Goal: Obtain resource: Obtain resource

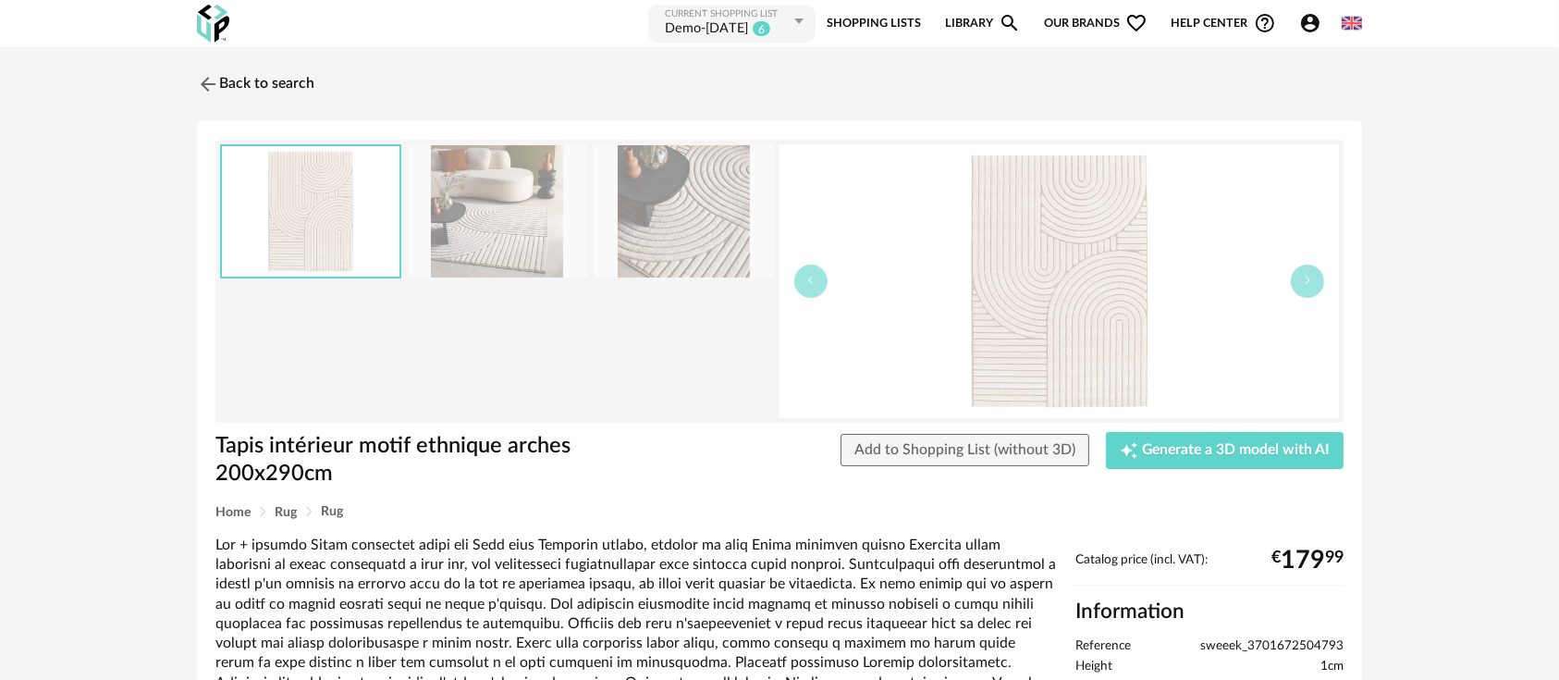
click at [1242, 641] on span "sweeek_3701672504793" at bounding box center [1271, 646] width 143 height 17
copy span "sweeek_3701672504793"
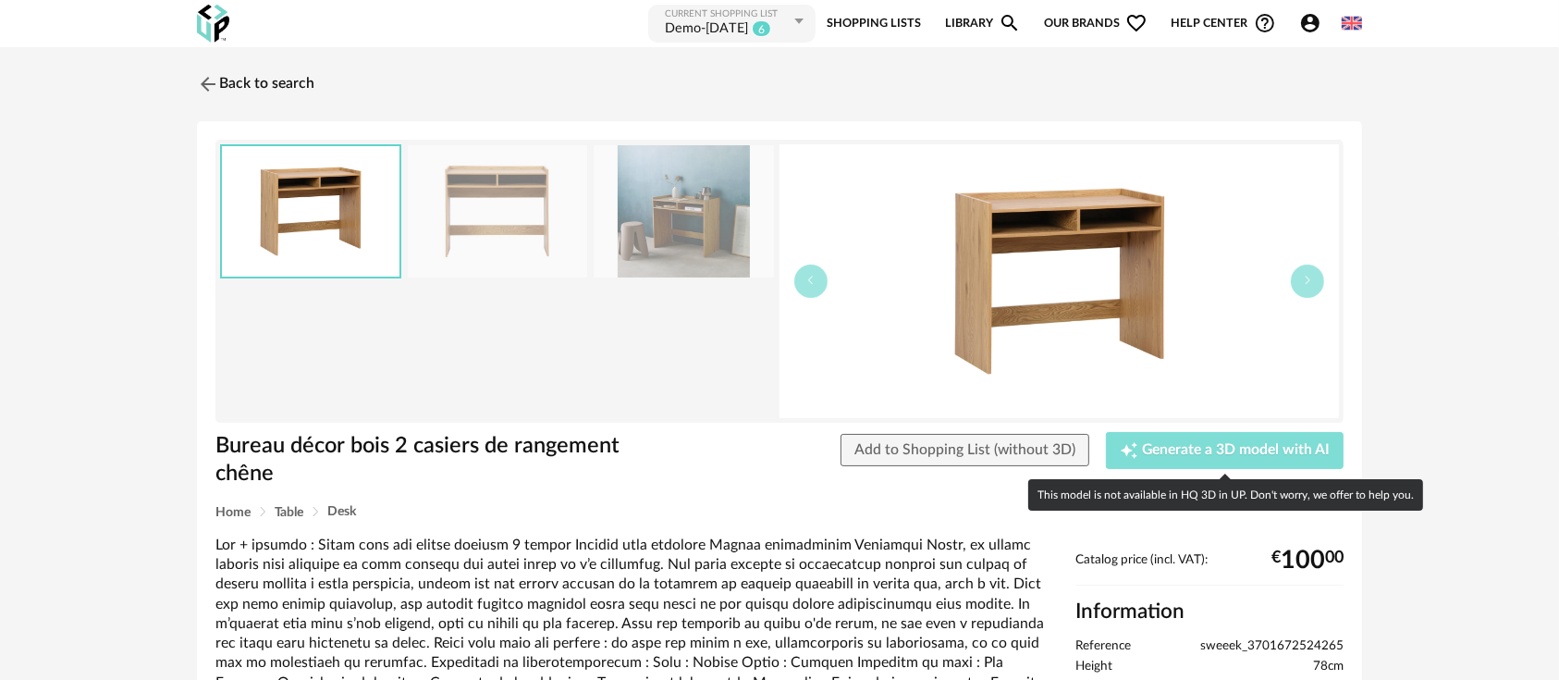
click at [1173, 448] on span "Generate a 3D model with AI" at bounding box center [1236, 450] width 188 height 15
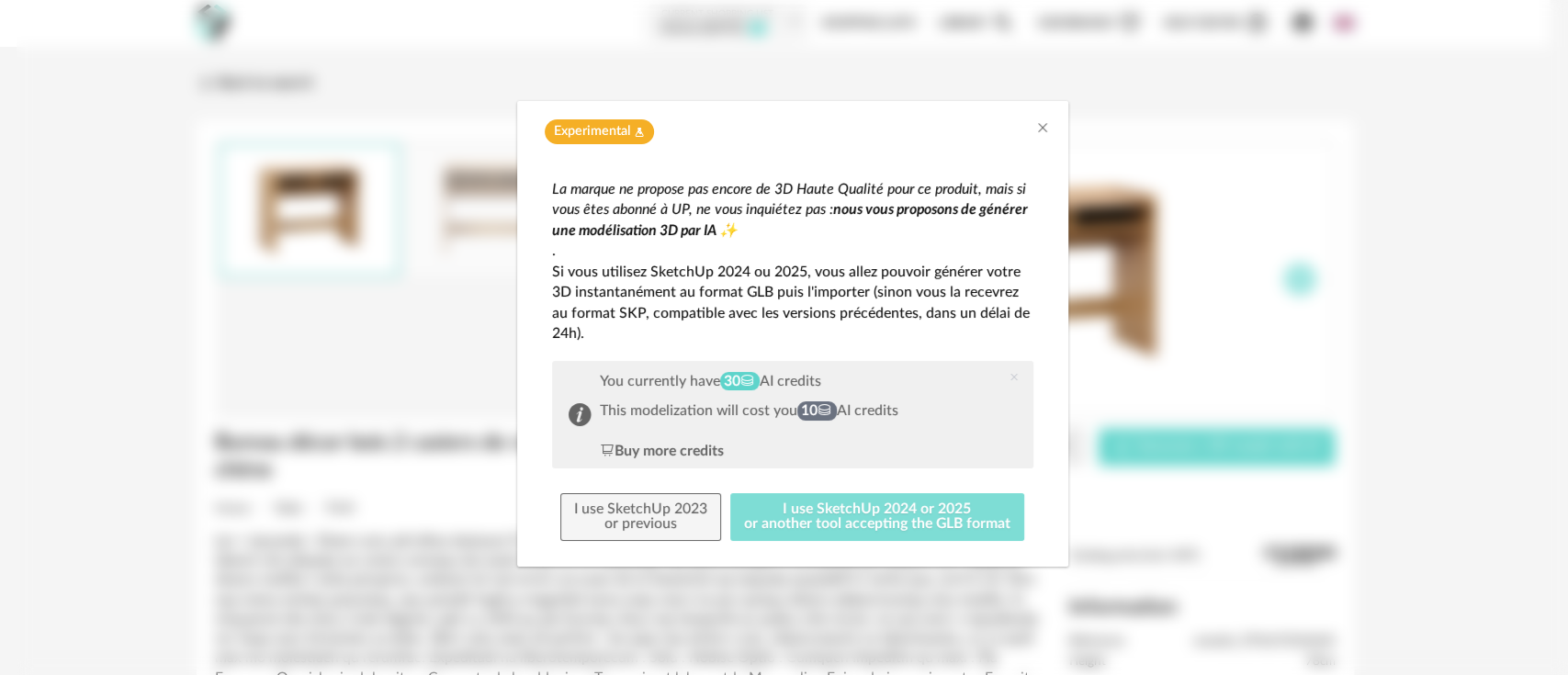
click at [856, 507] on button "I use SketchUp 2024 or 2025 or another tool accepting the GLB format" at bounding box center [877, 517] width 294 height 48
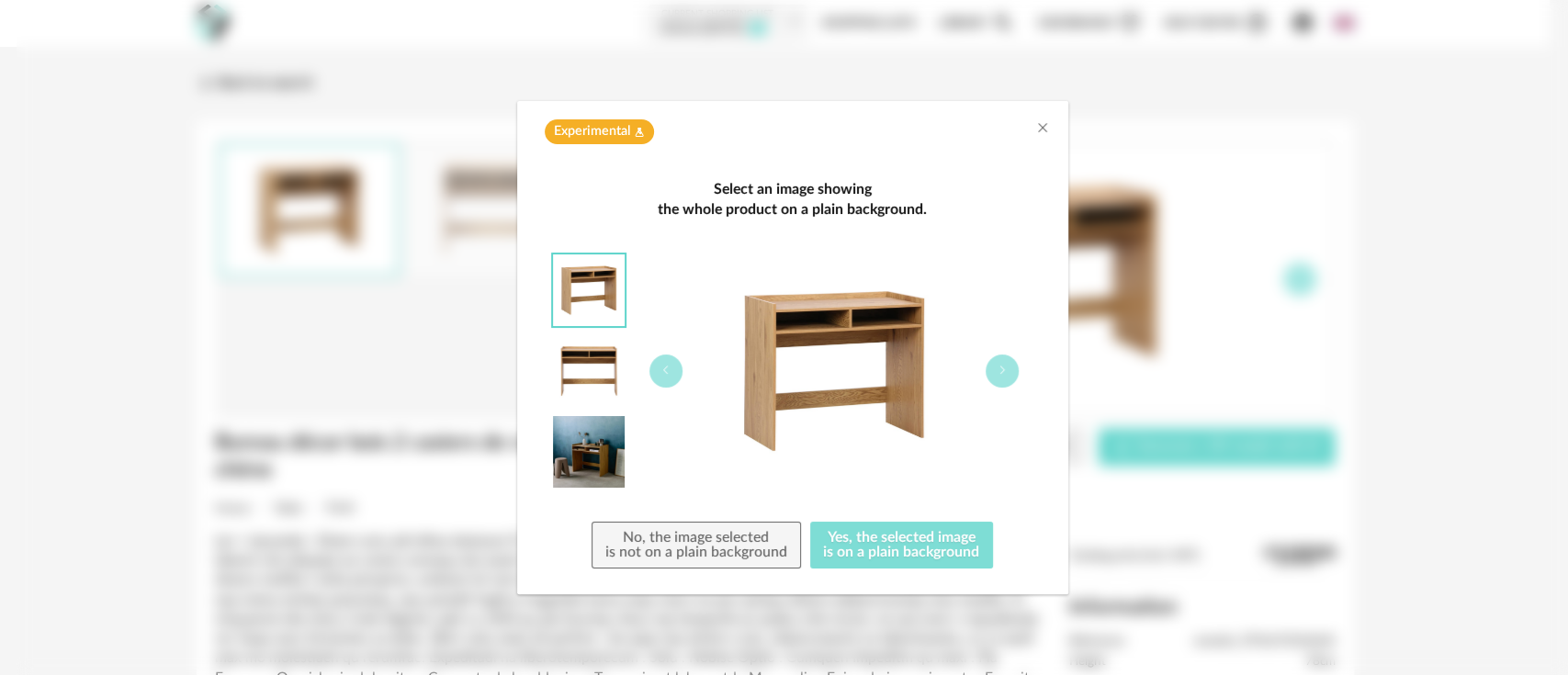
click at [875, 554] on button "Yes, the selected image is on a plain background" at bounding box center [902, 545] width 184 height 48
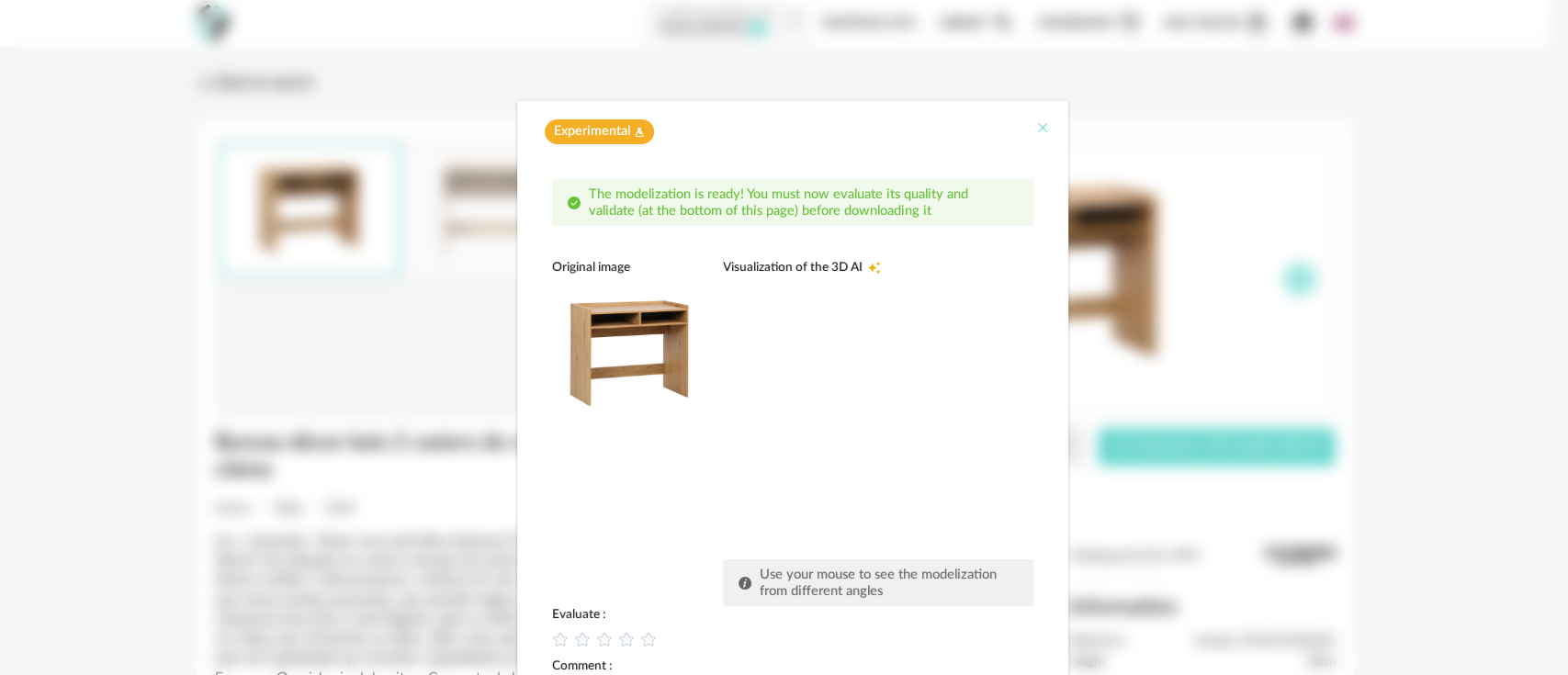
click at [1035, 133] on icon "Close" at bounding box center [1042, 127] width 15 height 15
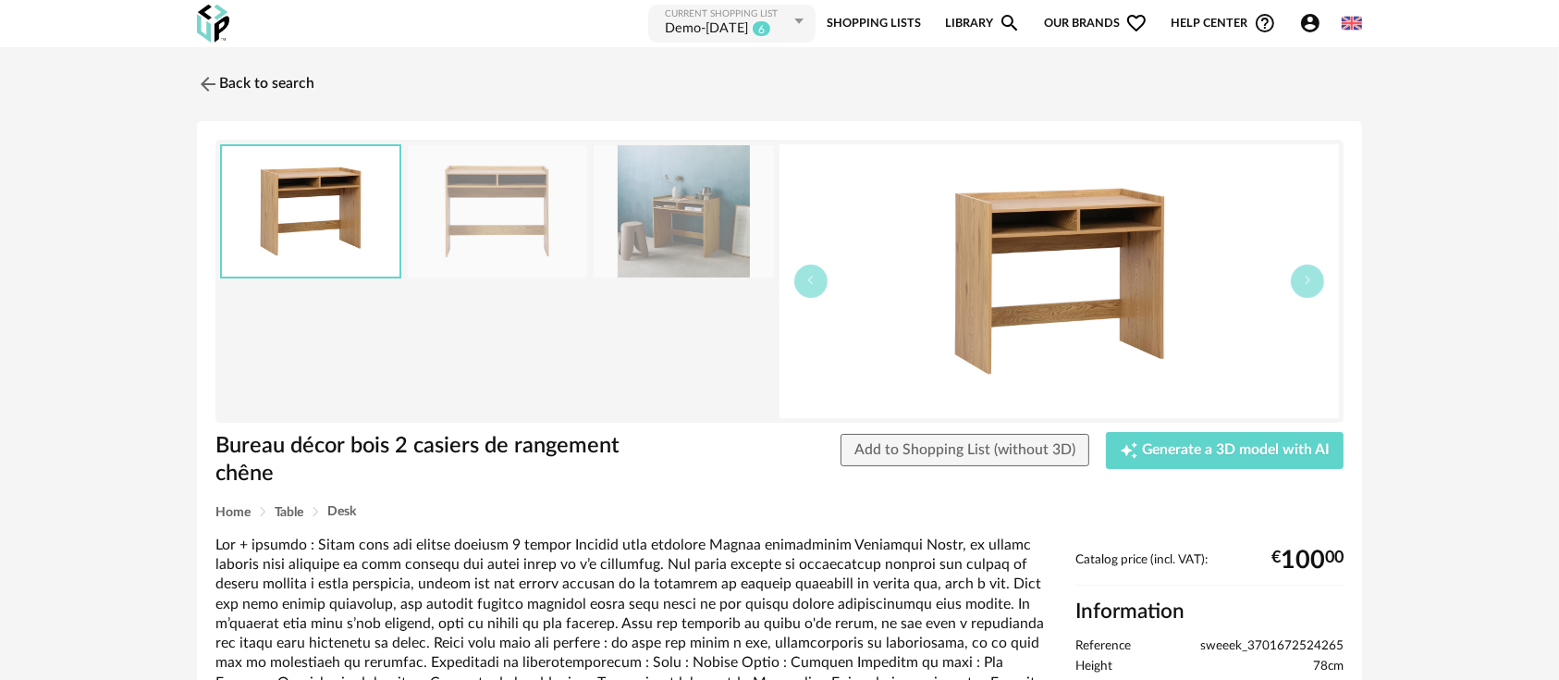
click at [1291, 28] on div "Account Circle icon Account Connected as Etienne Dargnies Edit my profile My pe…" at bounding box center [1315, 23] width 54 height 22
click at [1297, 28] on div "Account Circle icon Account Connected as Etienne Dargnies Edit my profile My pe…" at bounding box center [1315, 23] width 54 height 22
click at [1302, 27] on icon "Account Circle icon" at bounding box center [1310, 23] width 22 height 22
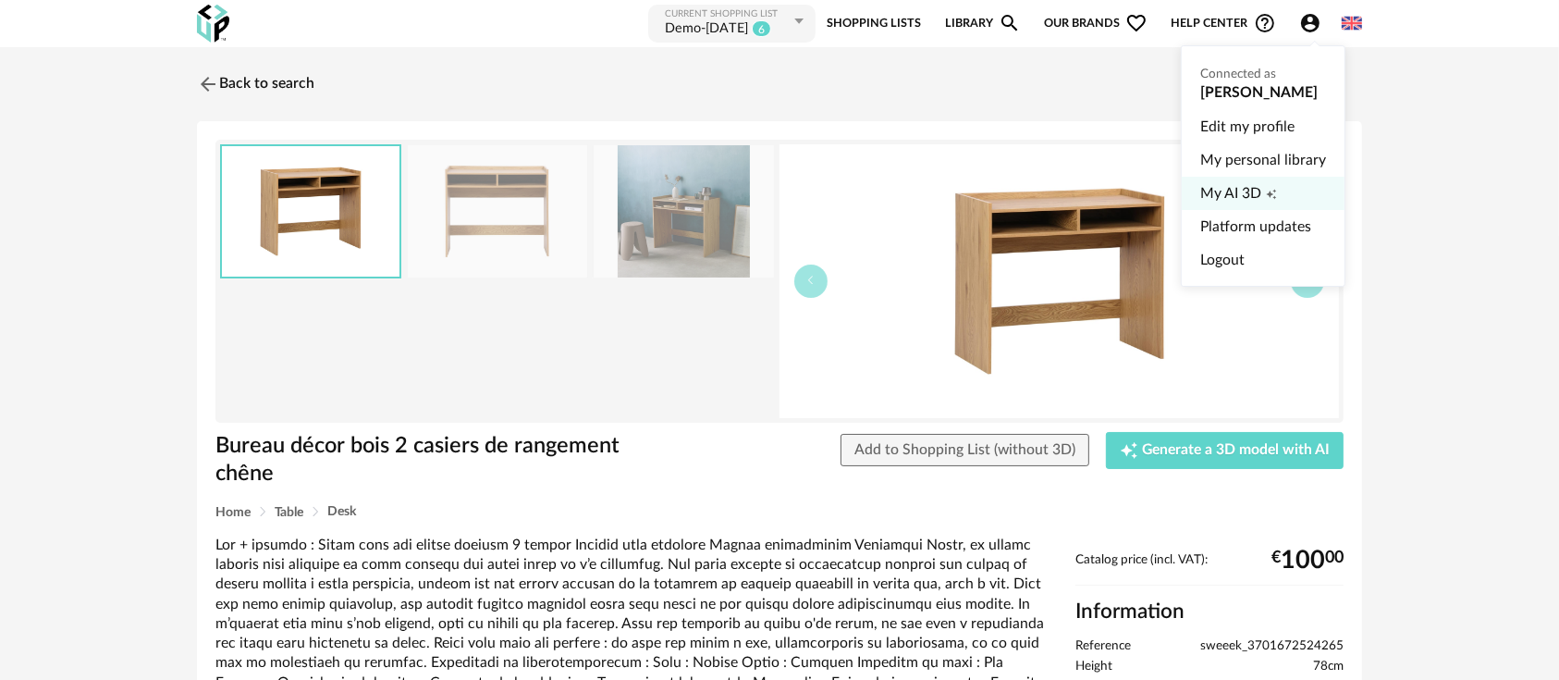
click at [1235, 183] on span "My AI 3D" at bounding box center [1230, 193] width 61 height 33
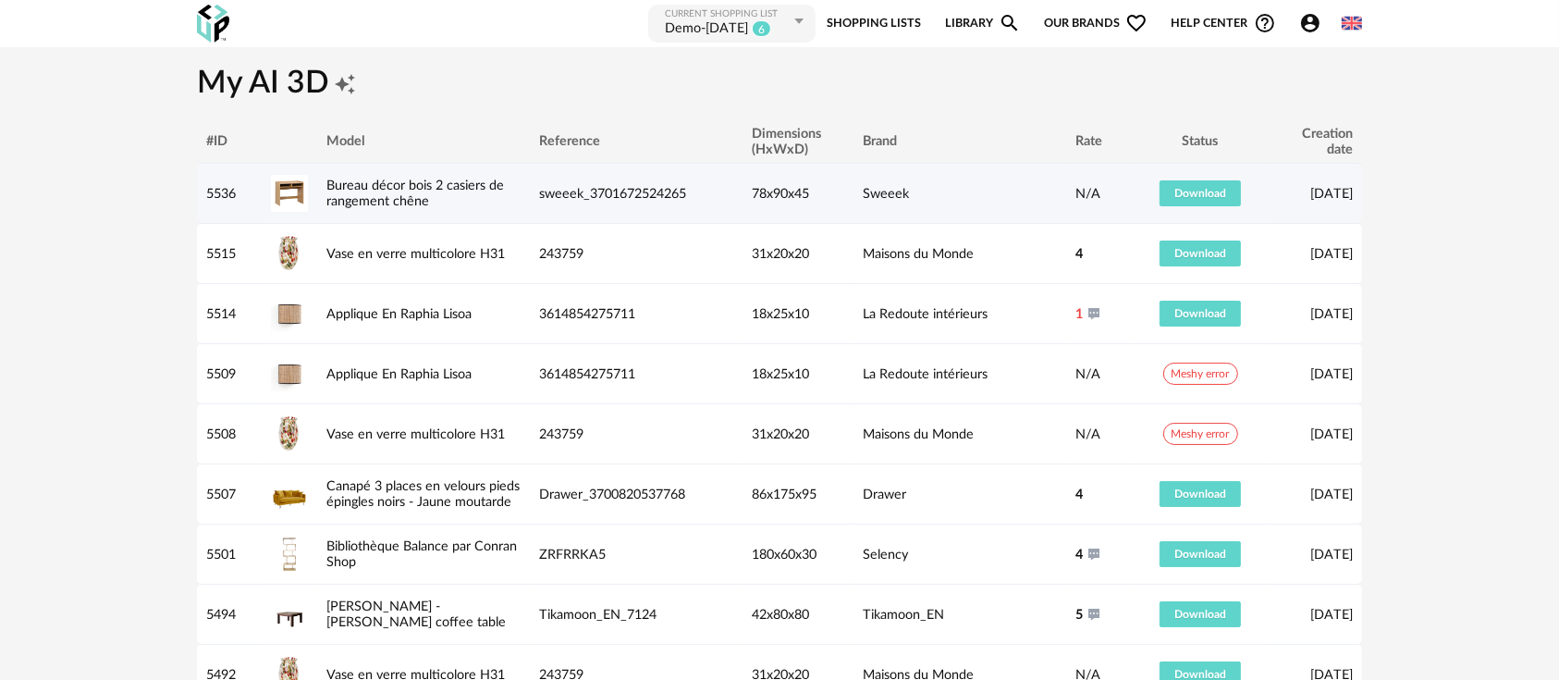
click at [1184, 219] on td "Download" at bounding box center [1200, 194] width 139 height 60
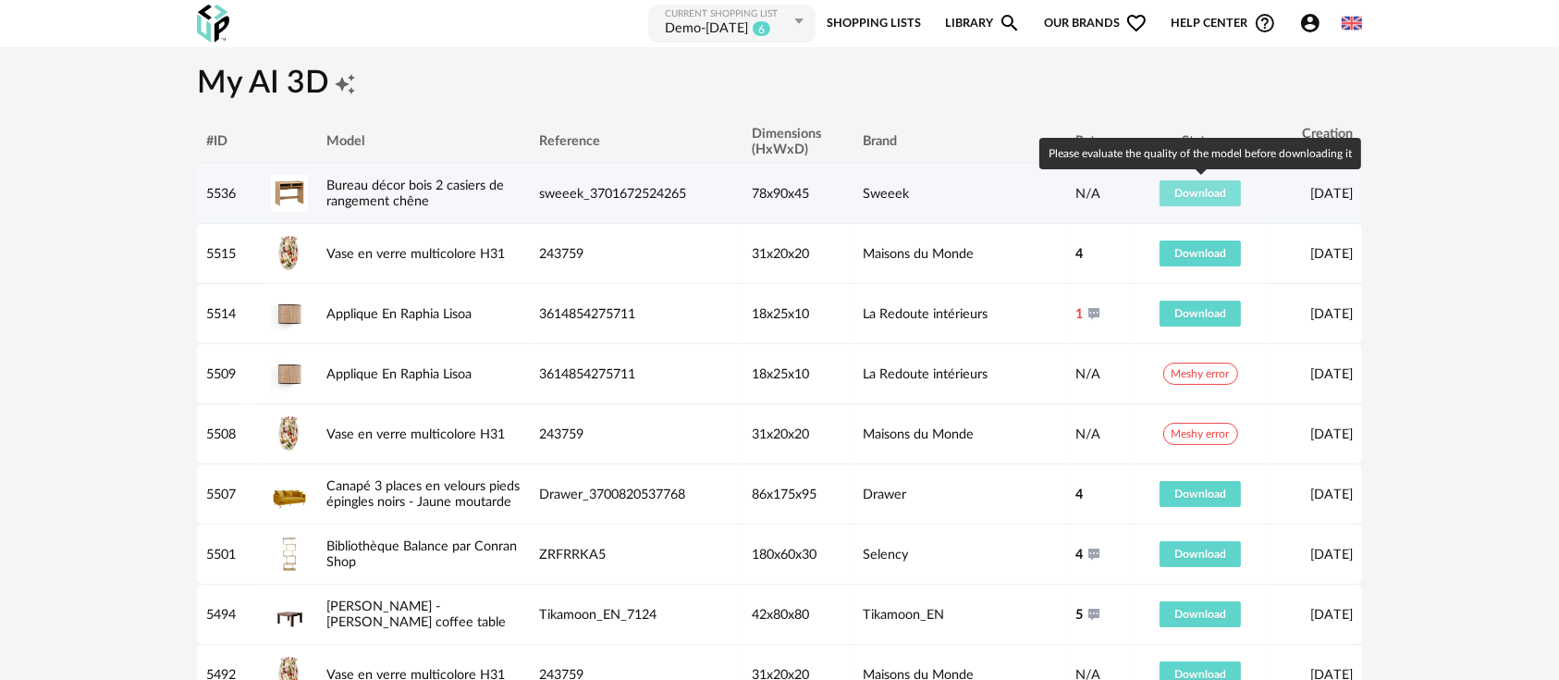
click at [1190, 202] on button "Download" at bounding box center [1200, 193] width 81 height 26
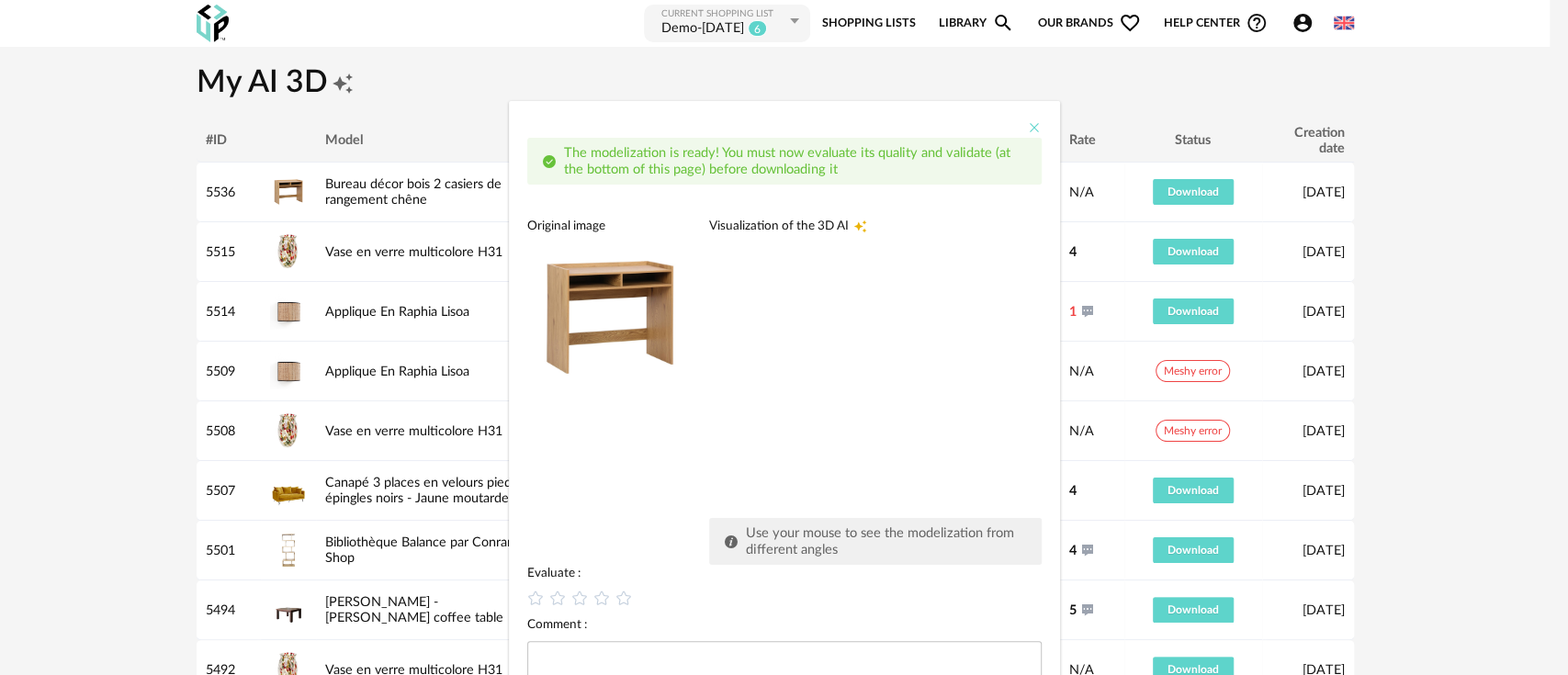
click at [1031, 121] on icon "Close" at bounding box center [1034, 127] width 15 height 15
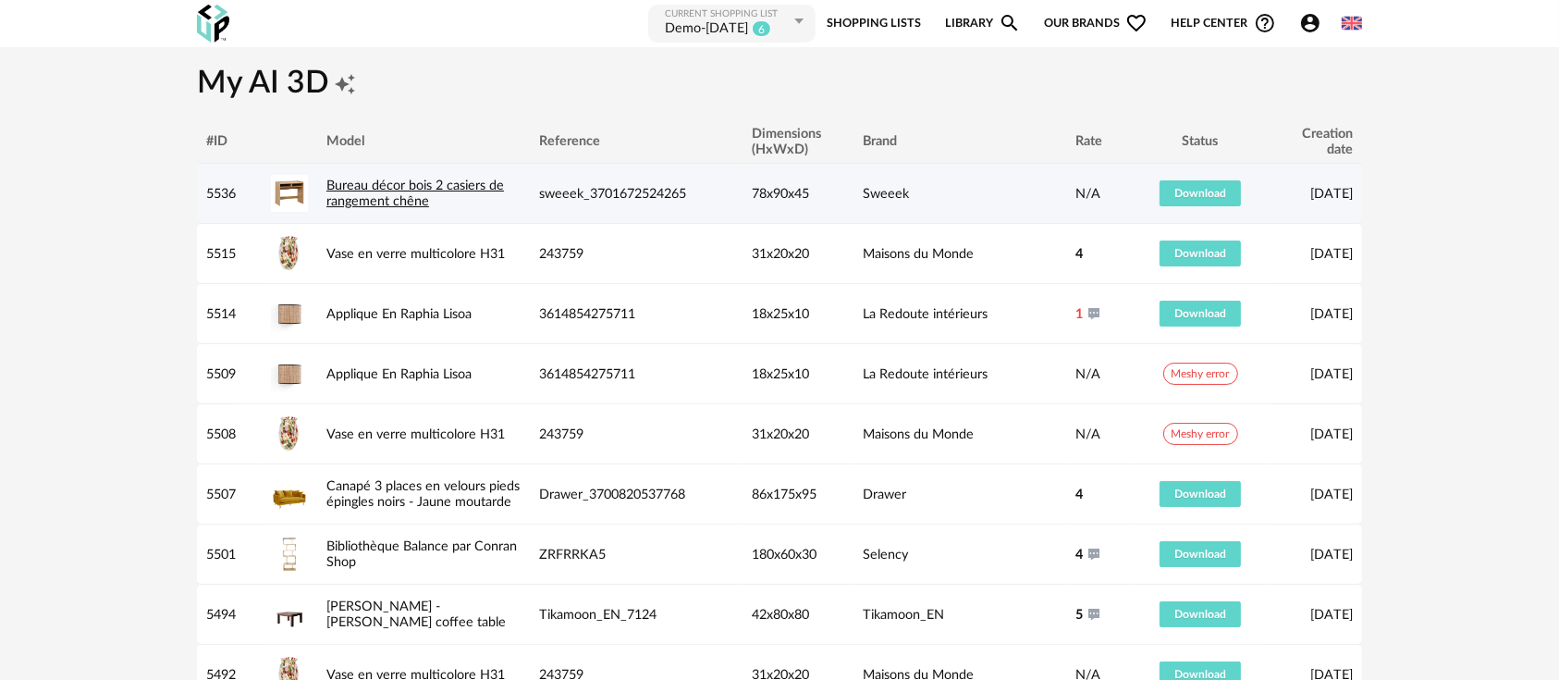
click at [423, 185] on link "Bureau décor bois 2 casiers de rangement chêne" at bounding box center [415, 194] width 178 height 30
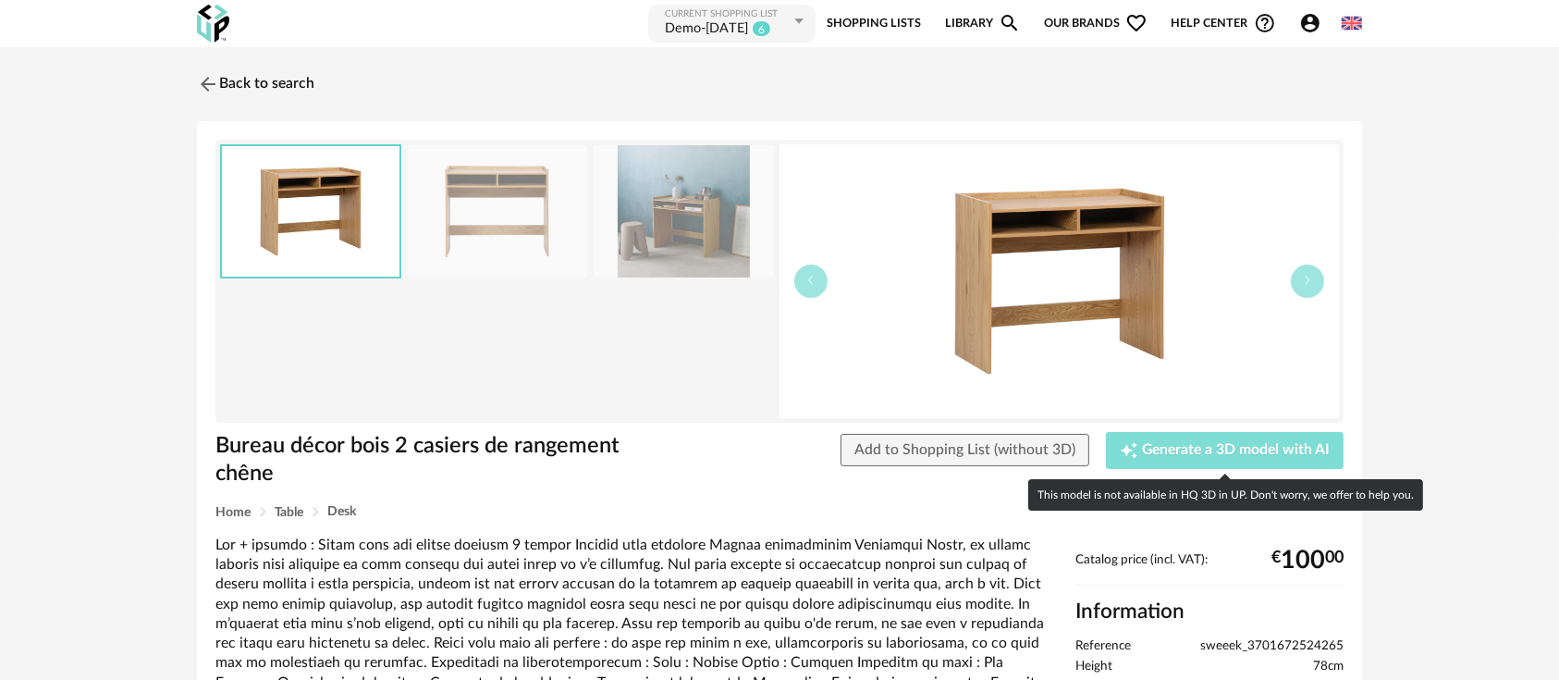
click at [1219, 447] on span "Generate a 3D model with AI" at bounding box center [1236, 450] width 188 height 15
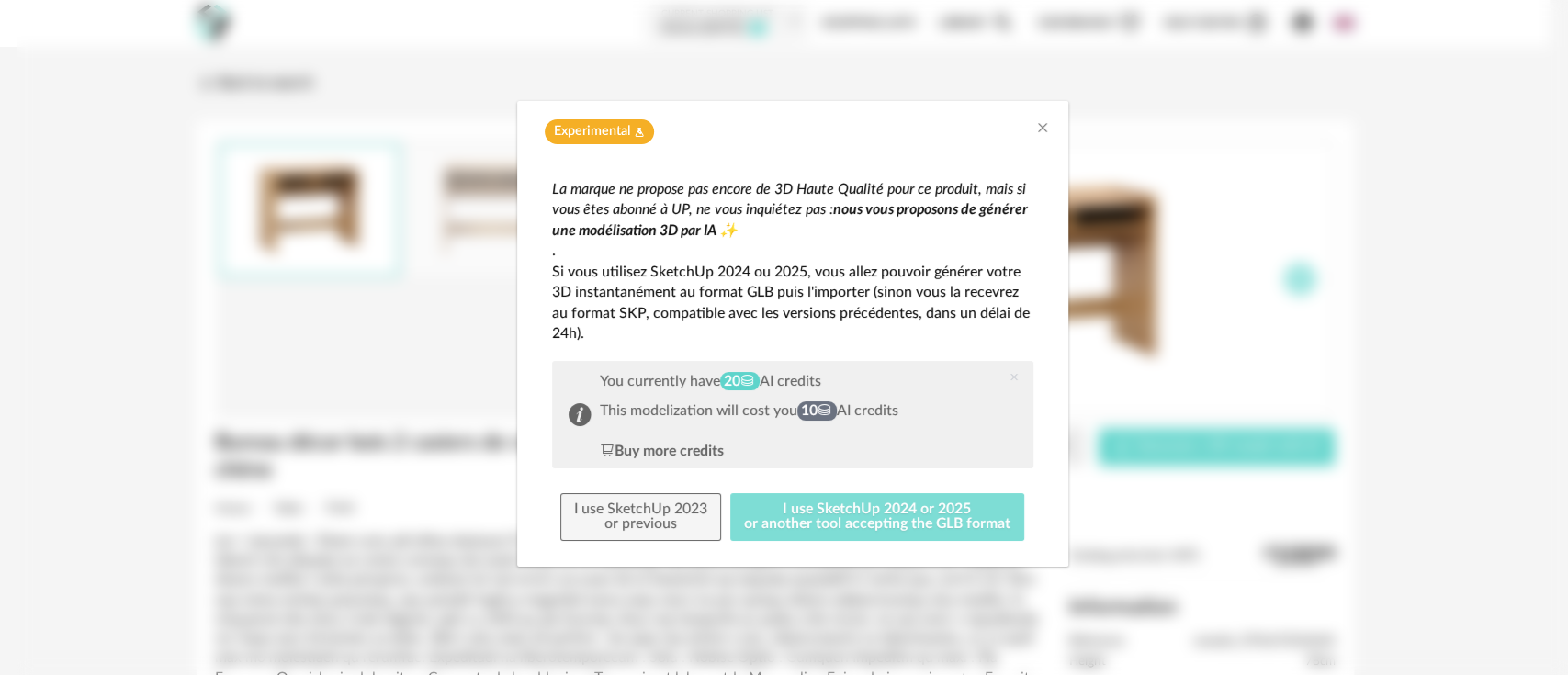
click at [882, 516] on button "I use SketchUp 2024 or 2025 or another tool accepting the GLB format" at bounding box center [877, 517] width 294 height 48
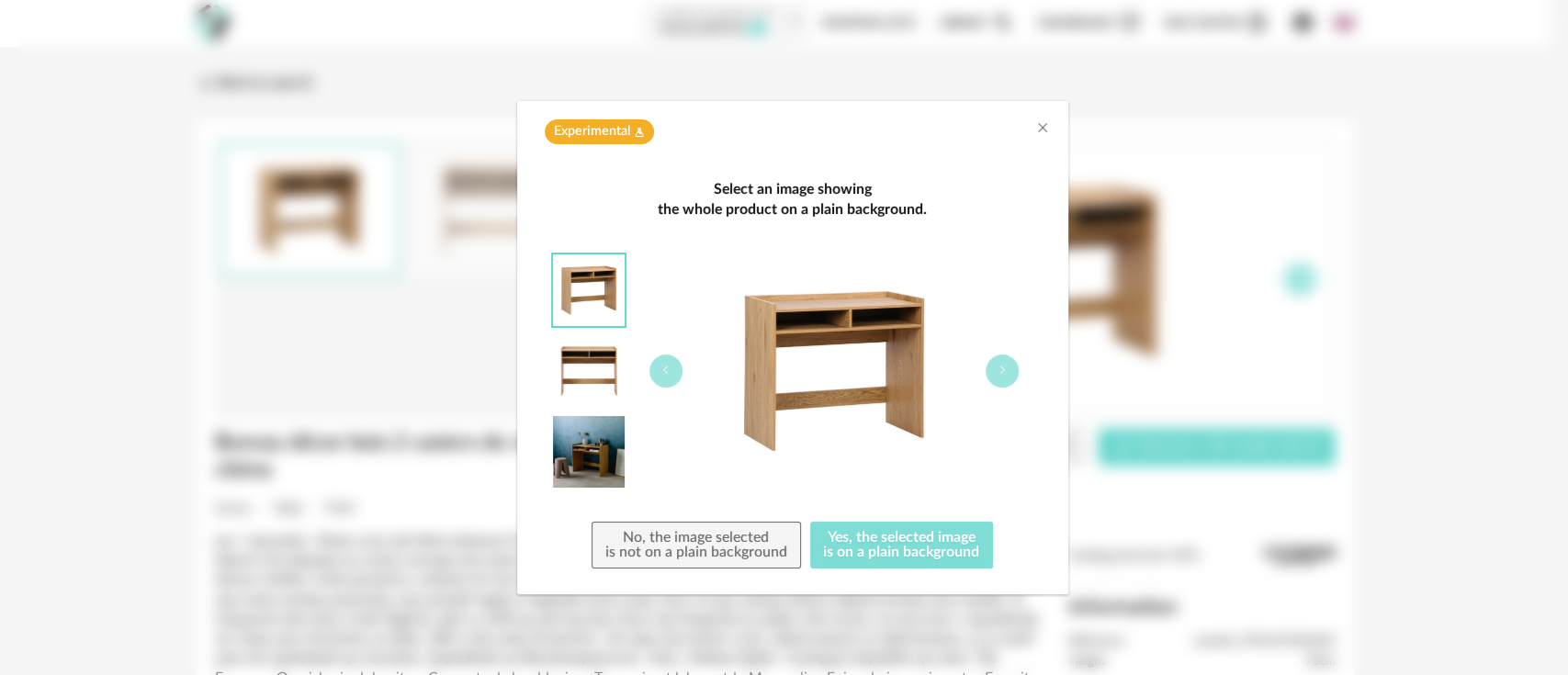
click at [850, 540] on button "Yes, the selected image is on a plain background" at bounding box center [902, 545] width 184 height 48
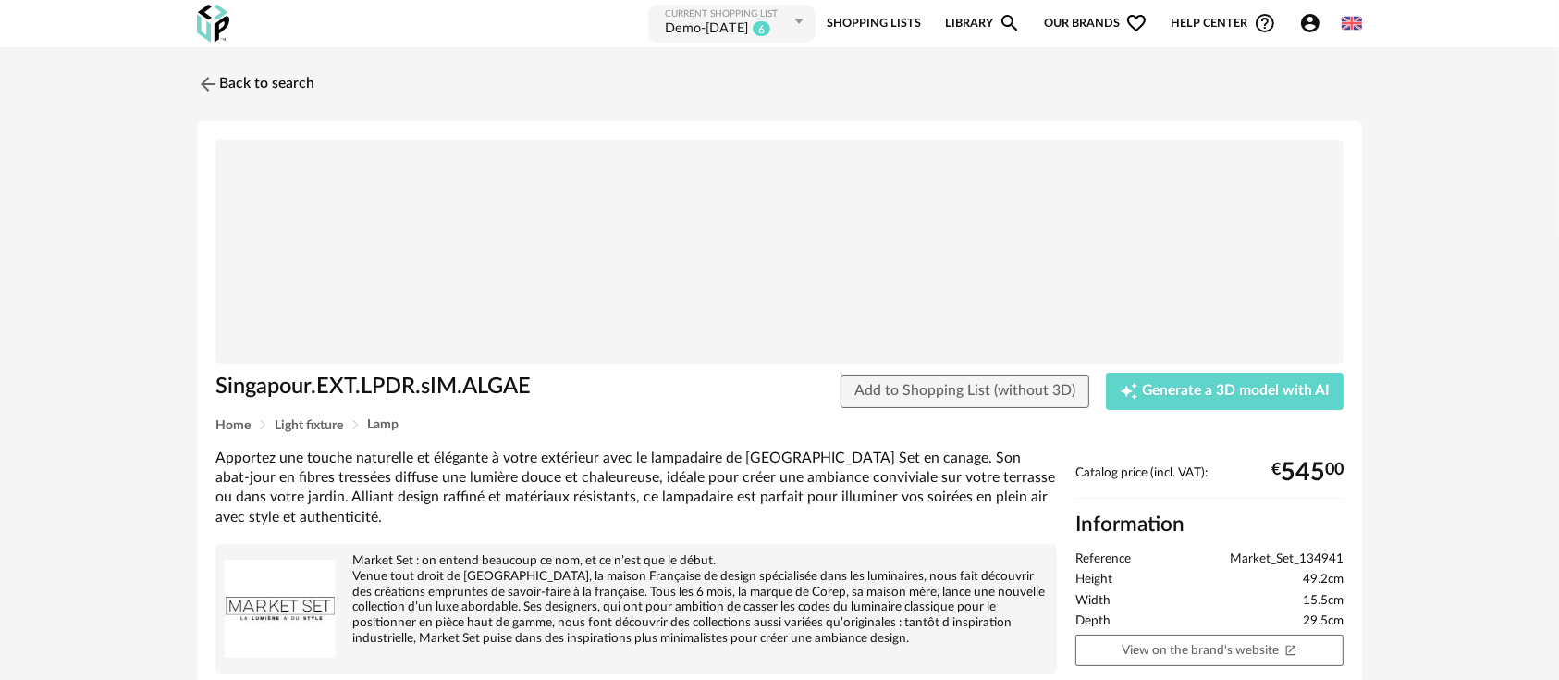
click at [512, 59] on div "Back to search Singapour.EXT.LPDR.sIM.ALGAE Add to Shopping List (without 3D) C…" at bounding box center [779, 476] width 1559 height 858
click at [608, 113] on div "Back to search Singapour.EXT.LPDR.sIM.ALGAE Add to Shopping List (without 3D) C…" at bounding box center [779, 485] width 1199 height 842
click at [1258, 557] on span "Market_Set_134941" at bounding box center [1287, 559] width 114 height 17
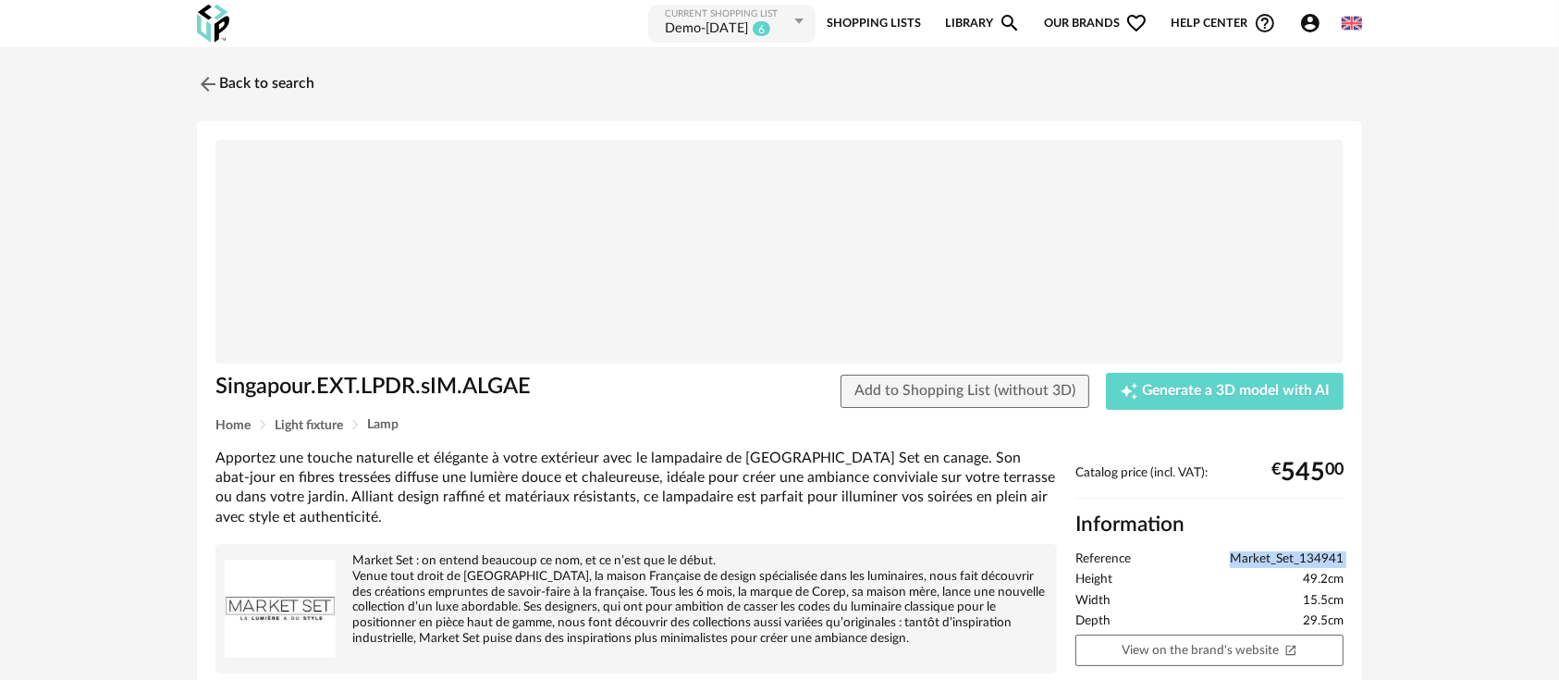
copy ul "Market_Set_134941"
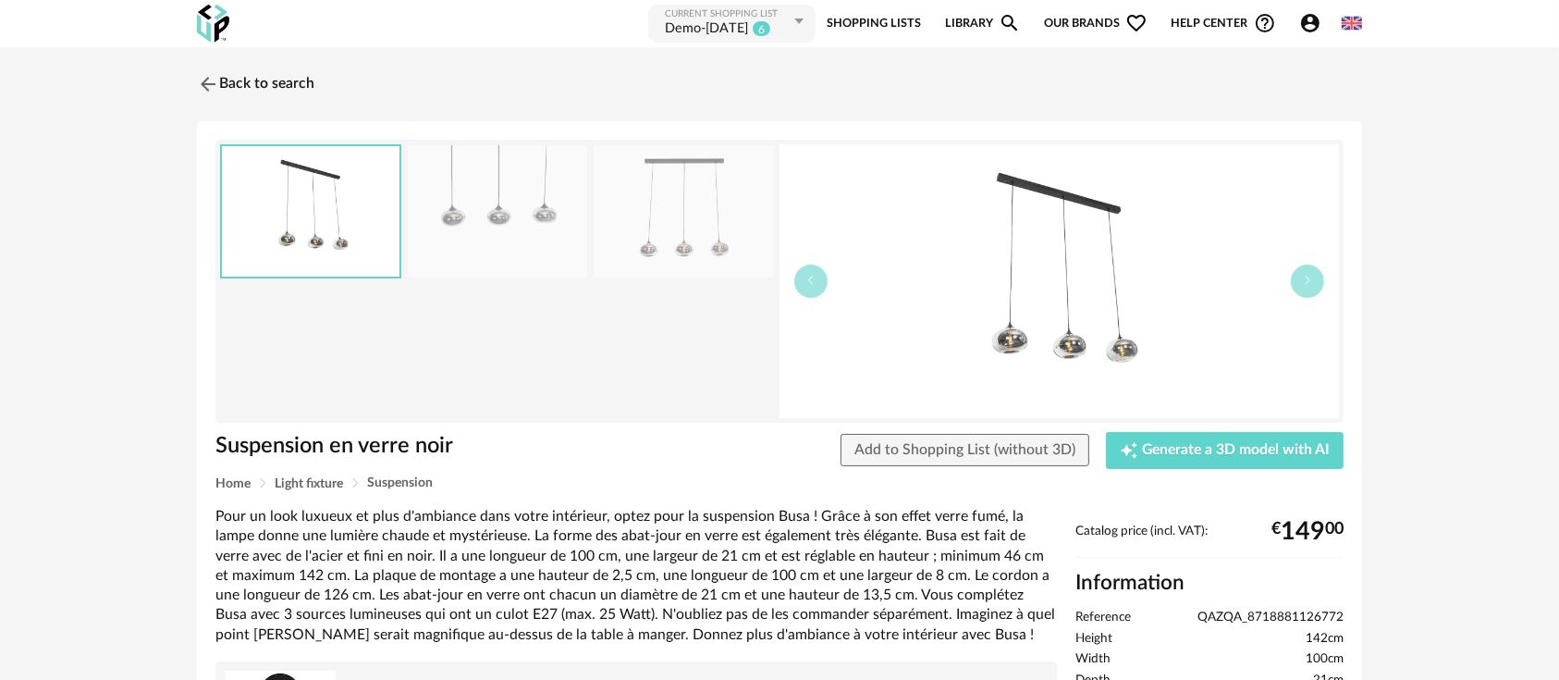
click at [1074, 320] on img at bounding box center [1060, 281] width 560 height 274
